Goal: Task Accomplishment & Management: Use online tool/utility

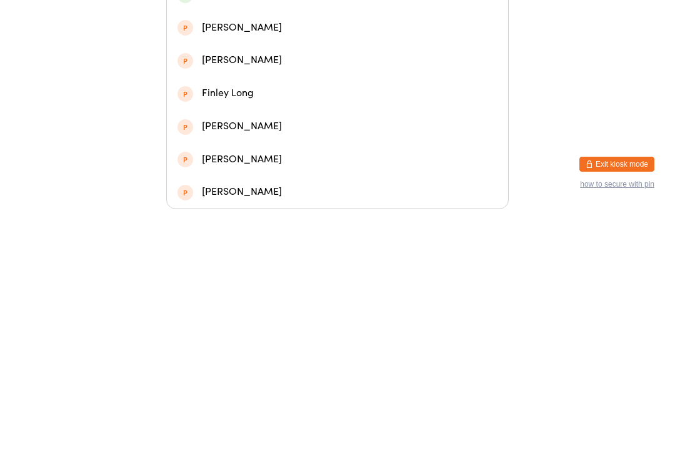
type input "[PERSON_NAME]"
click at [292, 239] on div "[PERSON_NAME]" at bounding box center [337, 247] width 320 height 17
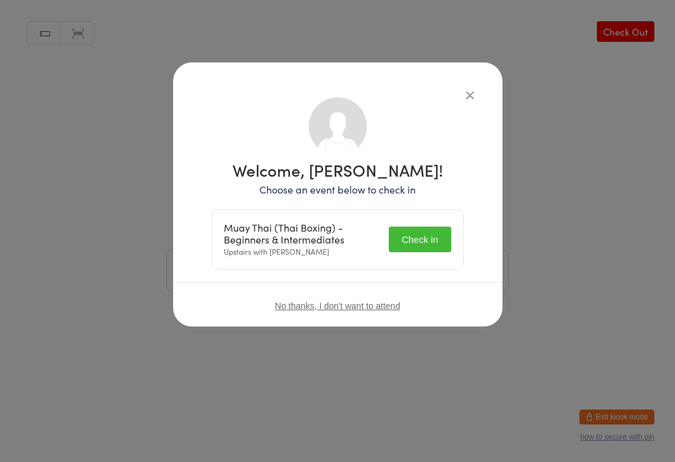
click at [420, 239] on button "Check in" at bounding box center [419, 240] width 62 height 26
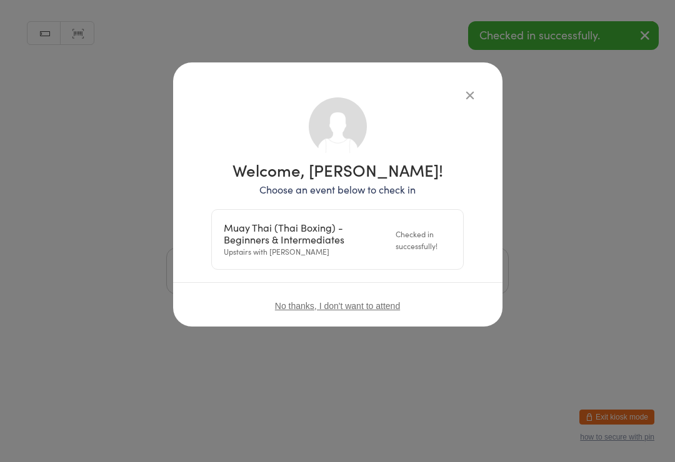
click at [541, 205] on div "Manual search Scanner input Check Out Welcome! Enter your name to check in" at bounding box center [337, 161] width 675 height 322
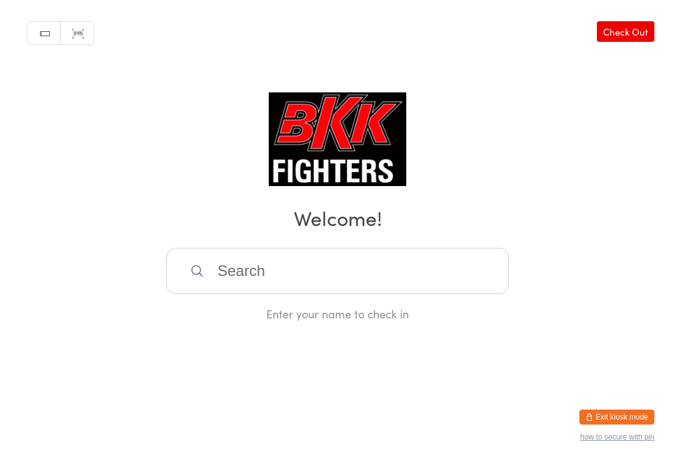
click at [356, 272] on input "search" at bounding box center [337, 271] width 342 height 46
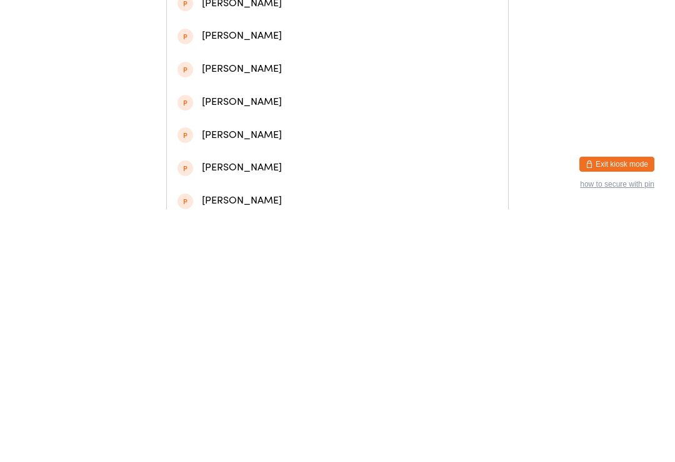
type input "Rose"
click at [278, 190] on div "[PERSON_NAME]" at bounding box center [337, 190] width 320 height 17
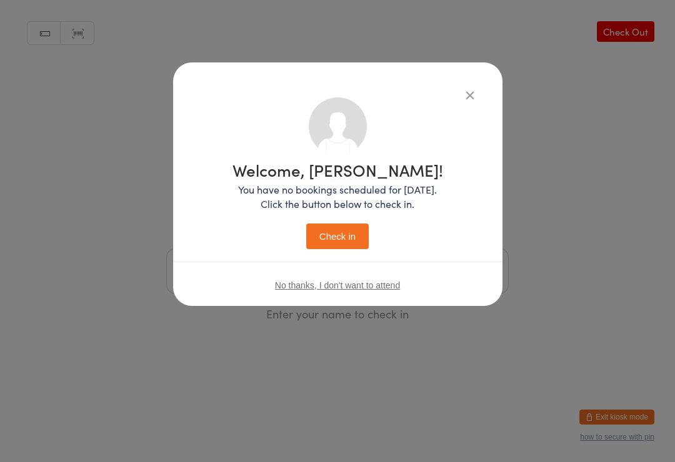
click at [467, 98] on icon "button" at bounding box center [470, 95] width 14 height 14
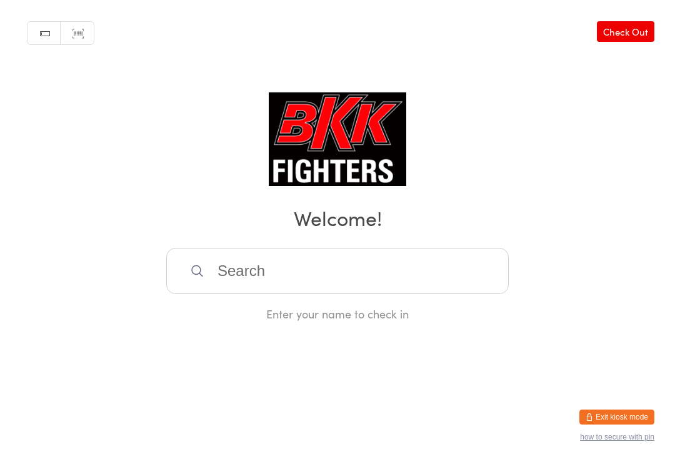
click at [243, 292] on input "search" at bounding box center [337, 271] width 342 height 46
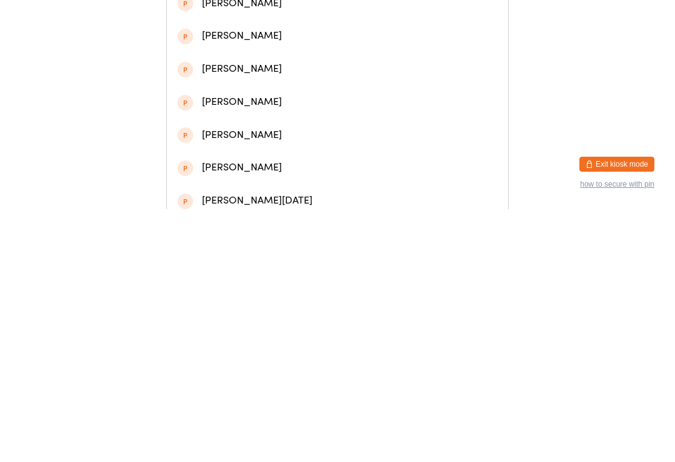
type input "[PERSON_NAME]"
click at [294, 67] on div "[PERSON_NAME]" at bounding box center [337, 58] width 320 height 17
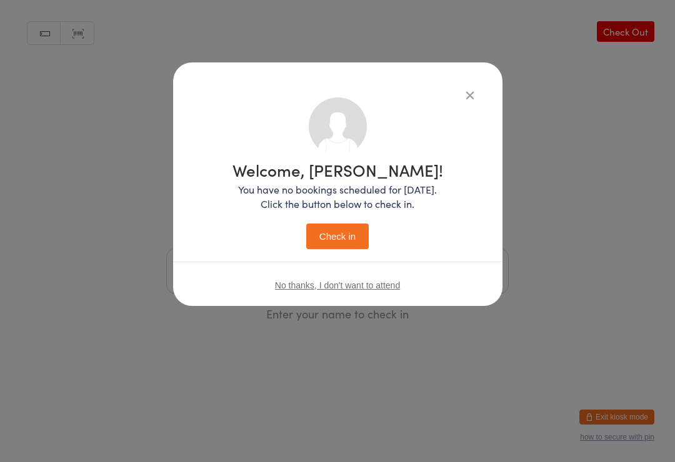
click at [327, 225] on button "Check in" at bounding box center [337, 237] width 62 height 26
